Goal: Obtain resource: Download file/media

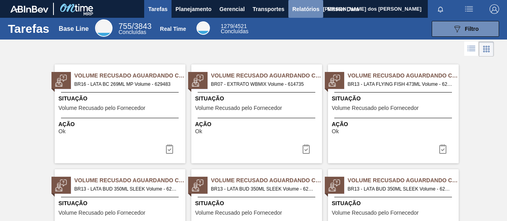
click at [303, 9] on span "Relatórios" at bounding box center [305, 9] width 27 height 10
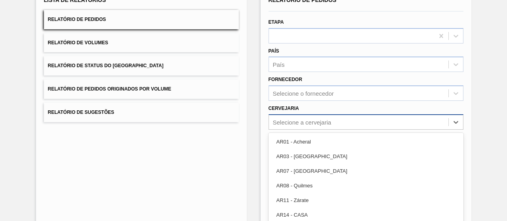
click at [296, 123] on div "option AR03 - Corrientes focused, 2 of 93. 93 results available. Use Up and Dow…" at bounding box center [365, 121] width 195 height 15
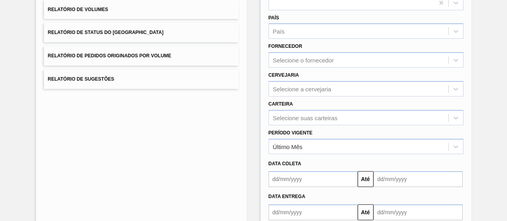
click at [214, 135] on div "Lista de Relatórios Relatório de Pedidos Relatório de Volumes Relatório de Stat…" at bounding box center [141, 105] width 211 height 305
click at [351, 133] on div "Período Vigente Último Mês" at bounding box center [365, 140] width 195 height 27
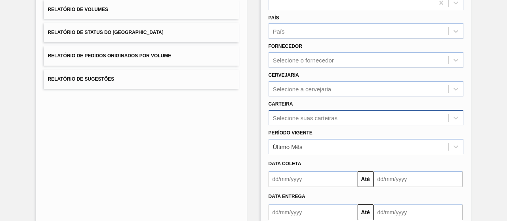
click at [309, 121] on div "Selecione suas carteiras" at bounding box center [365, 117] width 195 height 15
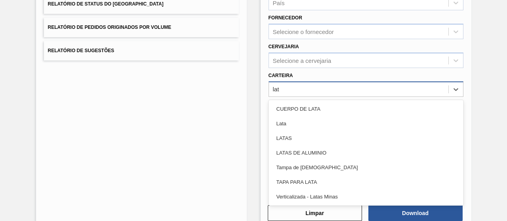
type input "lata"
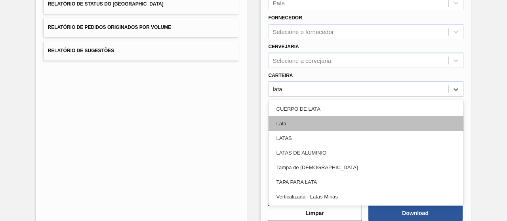
click at [308, 121] on div "Lata" at bounding box center [365, 123] width 195 height 15
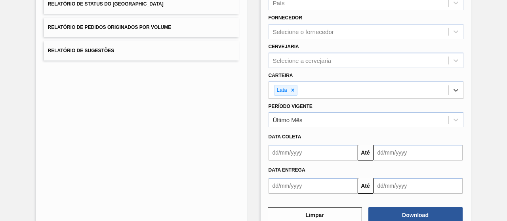
click at [295, 161] on div "Data Entrega Até" at bounding box center [365, 177] width 201 height 33
click at [287, 127] on div "Data coleta Até" at bounding box center [365, 143] width 201 height 33
click at [284, 118] on div "Último Mês" at bounding box center [288, 120] width 30 height 7
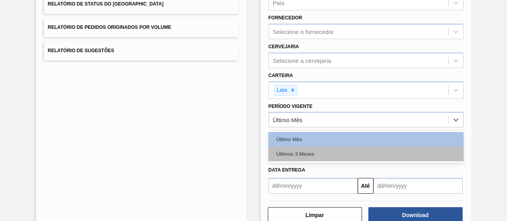
click at [298, 152] on div "Últimos 3 Meses" at bounding box center [365, 154] width 195 height 15
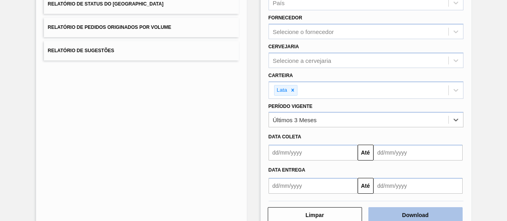
scroll to position [146, 0]
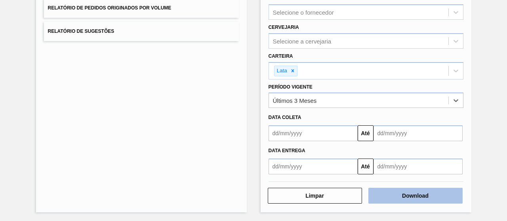
click at [409, 190] on button "Download" at bounding box center [415, 196] width 94 height 16
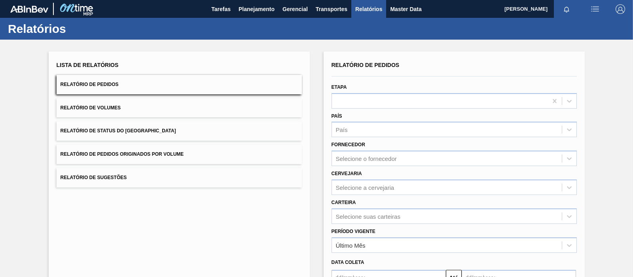
scroll to position [89, 0]
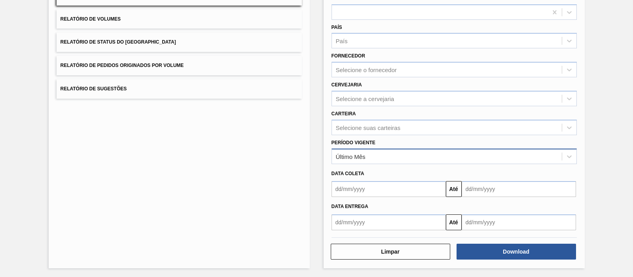
click at [376, 153] on div "Último Mês" at bounding box center [447, 155] width 230 height 11
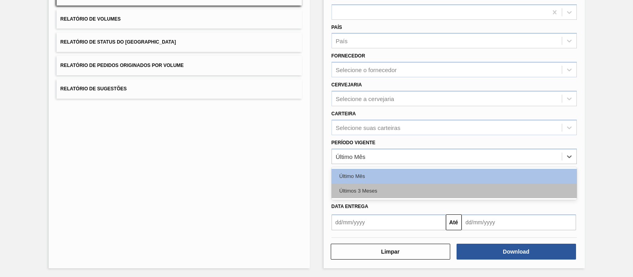
click at [354, 193] on div "Últimos 3 Meses" at bounding box center [454, 190] width 245 height 15
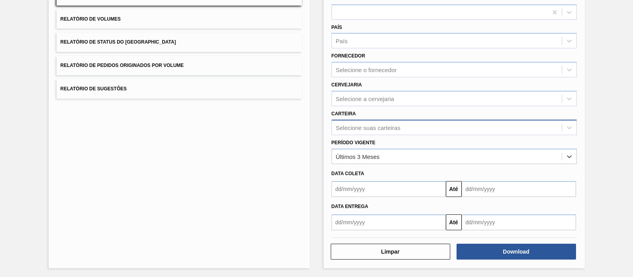
click at [347, 131] on div "Selecione suas carteiras" at bounding box center [447, 127] width 230 height 11
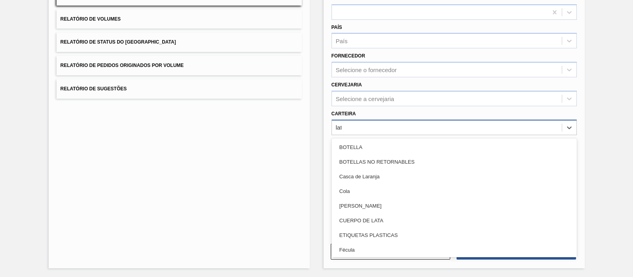
type input "lata"
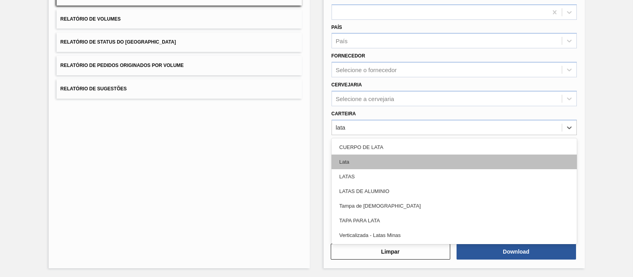
click at [348, 160] on div "Lata" at bounding box center [454, 161] width 245 height 15
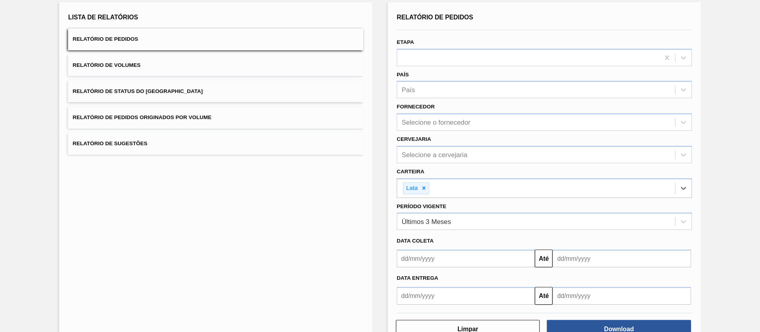
scroll to position [34, 0]
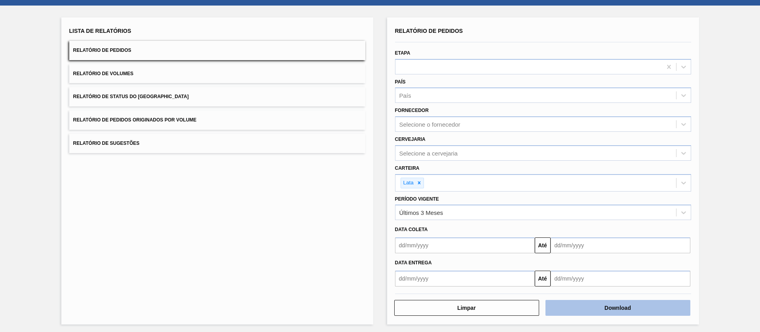
click at [506, 221] on button "Download" at bounding box center [618, 308] width 145 height 16
